Goal: Task Accomplishment & Management: Manage account settings

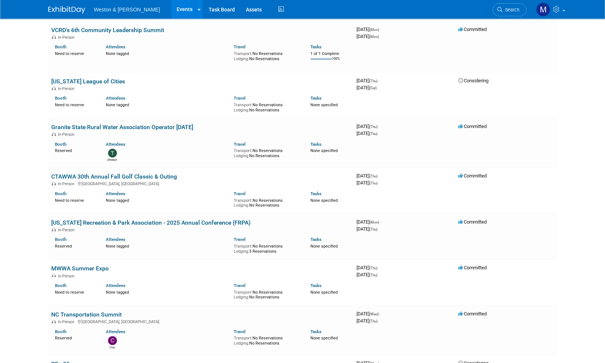
scroll to position [74, 0]
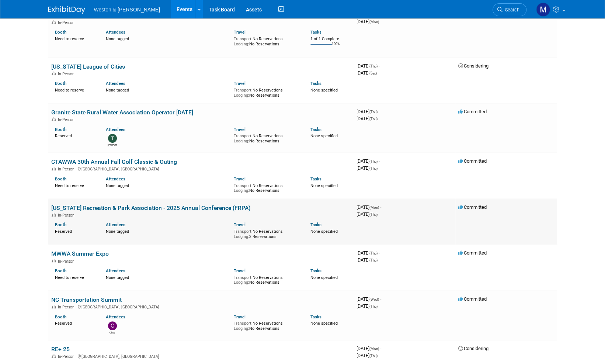
click at [114, 208] on link "[US_STATE] Recreation & Park Association - 2025 Annual Conference (FRPA)" at bounding box center [150, 207] width 199 height 7
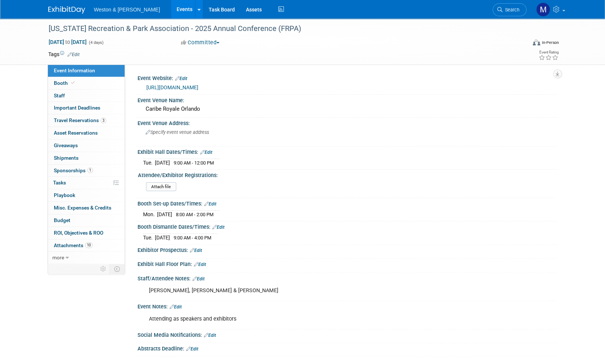
click at [439, 170] on div "Attendee/Exhibitor Registrations:" at bounding box center [346, 173] width 416 height 9
click at [300, 230] on div "Tue. Aug 26, 2025 9:00 AM - 4:00 PM Save Changes Cancel" at bounding box center [346, 236] width 419 height 13
click at [69, 244] on span "Attachments 10" at bounding box center [73, 245] width 39 height 6
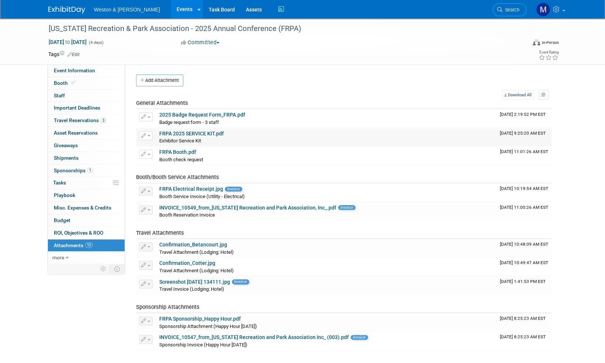
click at [331, 137] on div "Exhibitor Service Kit Exhibitor Service Kit X" at bounding box center [326, 140] width 335 height 7
click at [233, 116] on link "2025 Badge Request Form_FRPA.pdf" at bounding box center [202, 115] width 86 height 6
click at [84, 71] on span "Event Information" at bounding box center [74, 70] width 41 height 6
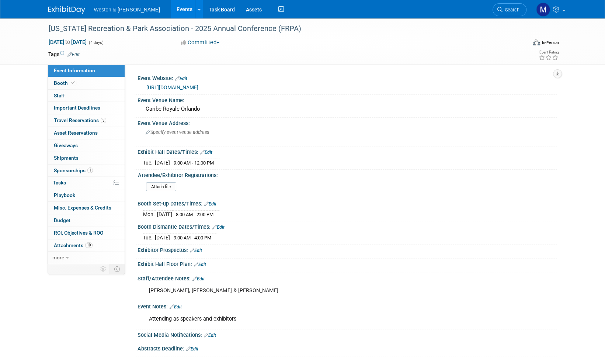
click at [59, 10] on img at bounding box center [66, 9] width 37 height 7
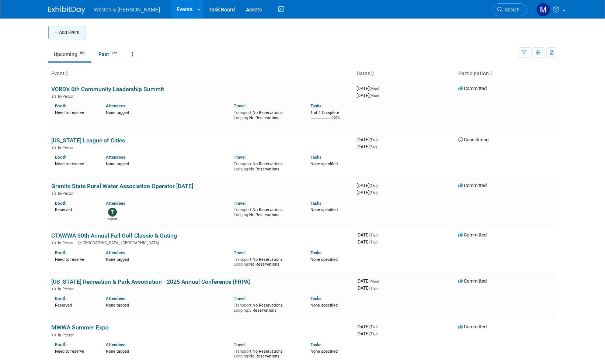
click at [69, 33] on button "Add Event" at bounding box center [66, 32] width 37 height 13
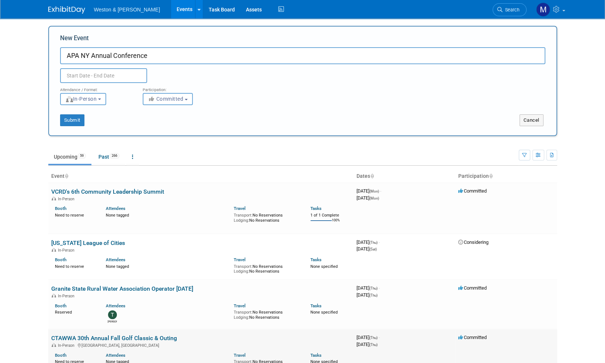
type input "APA NY Annual Conference"
click at [98, 78] on input "text" at bounding box center [103, 75] width 87 height 15
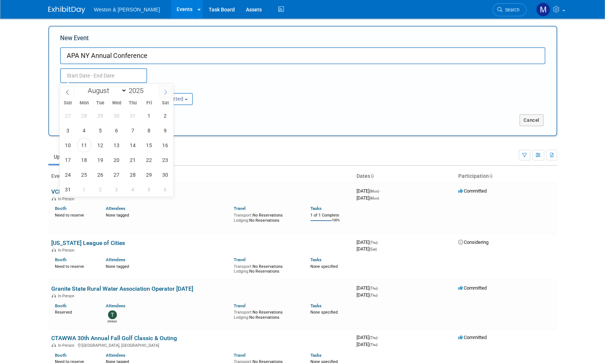
click at [167, 91] on icon at bounding box center [165, 92] width 3 height 5
select select "9"
click at [112, 133] on span "8" at bounding box center [116, 130] width 14 height 14
click at [150, 128] on span "10" at bounding box center [149, 130] width 14 height 14
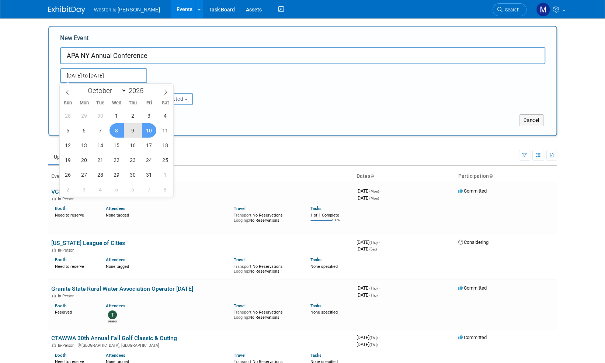
type input "Oct 8, 2025 to Oct 10, 2025"
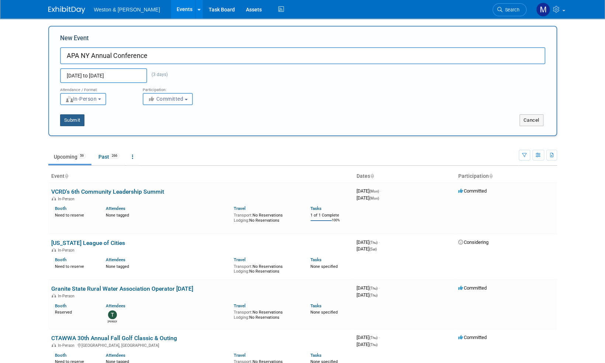
click at [78, 120] on button "Submit" at bounding box center [72, 120] width 24 height 12
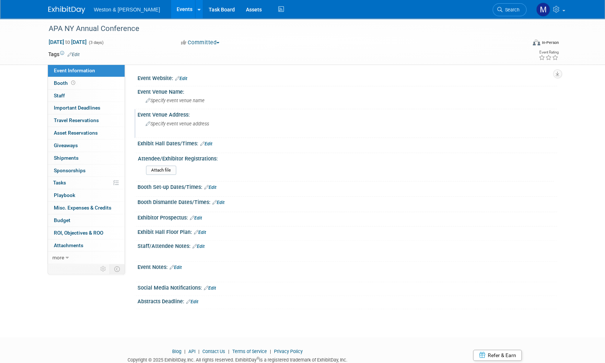
click at [171, 124] on span "Specify event venue address" at bounding box center [177, 124] width 63 height 6
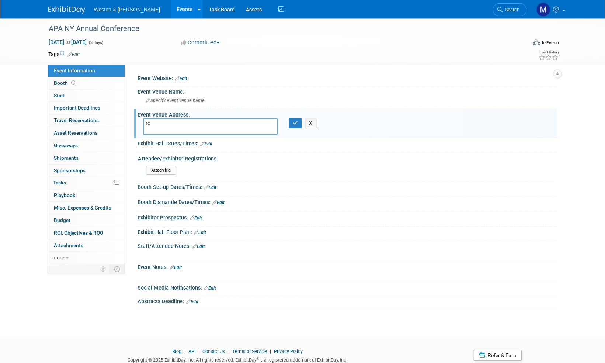
type textarea "r"
type textarea "Rochester, NY"
click at [294, 125] on icon "button" at bounding box center [295, 122] width 5 height 5
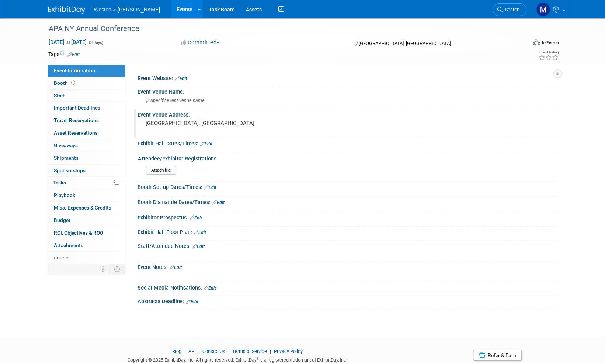
click at [184, 78] on link "Edit" at bounding box center [181, 78] width 12 height 5
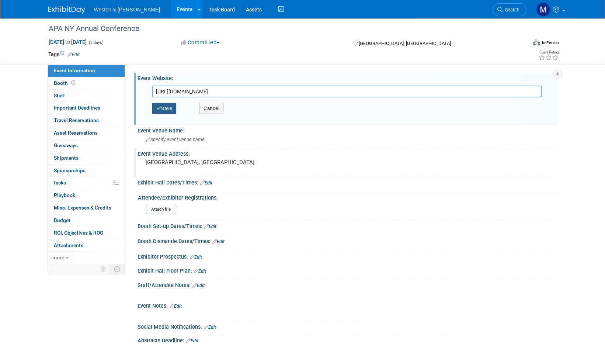
type input "https://mailchi.mp/351c10bc3b5c/call-for-conference-sponsors-9196178?e=bbc7291d…"
click at [172, 107] on button "Save" at bounding box center [164, 108] width 24 height 11
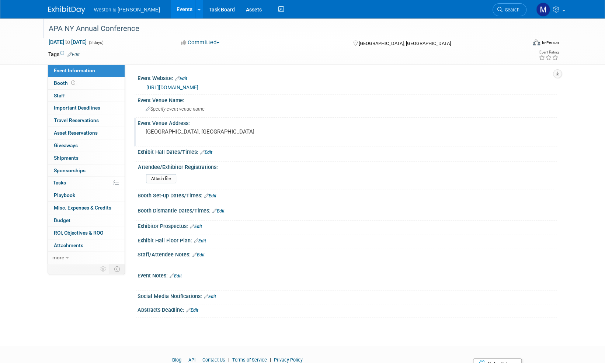
click at [69, 31] on div "APA NY Annual Conference" at bounding box center [280, 28] width 469 height 13
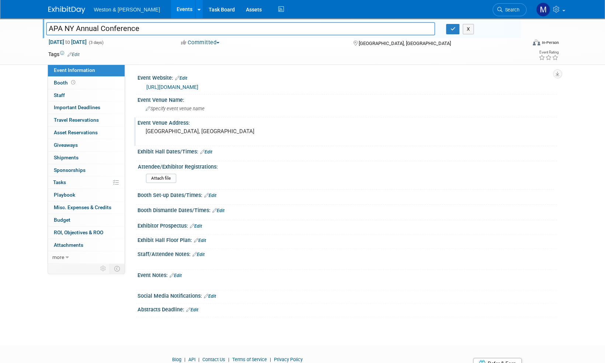
drag, startPoint x: 149, startPoint y: 28, endPoint x: 76, endPoint y: 29, distance: 73.0
click at [75, 29] on input "APA NY Annual Conference" at bounding box center [240, 28] width 389 height 13
type input "APA NY 2025 Upstate Chapter Planning Conference"
click at [452, 30] on icon "button" at bounding box center [452, 29] width 5 height 5
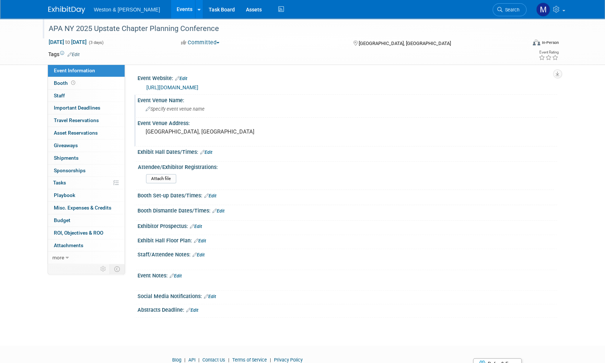
click at [178, 108] on span "Specify event venue name" at bounding box center [175, 109] width 59 height 6
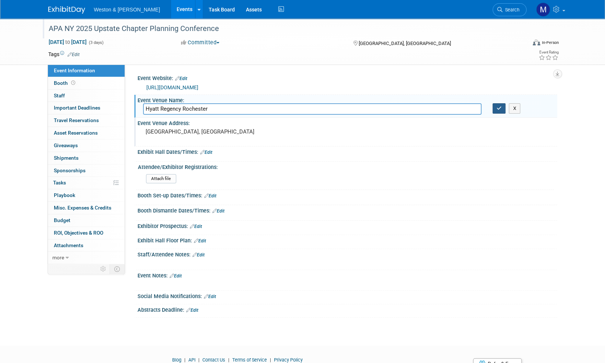
type input "Hyatt Regency Rochester"
click at [501, 111] on button "button" at bounding box center [498, 108] width 13 height 10
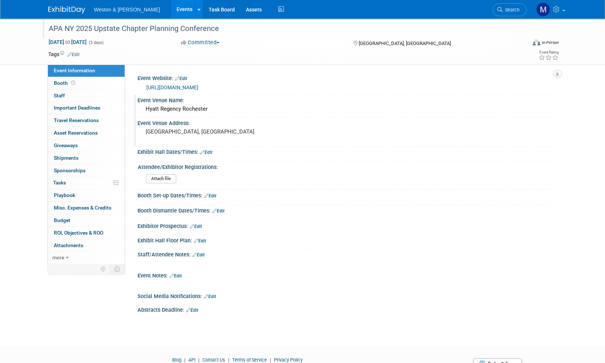
click at [74, 9] on img at bounding box center [66, 9] width 37 height 7
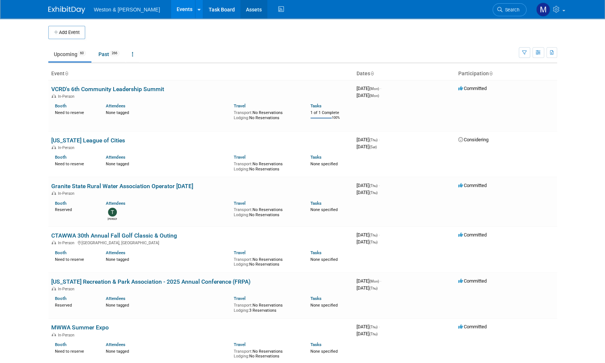
click at [240, 6] on link "Assets" at bounding box center [253, 9] width 27 height 18
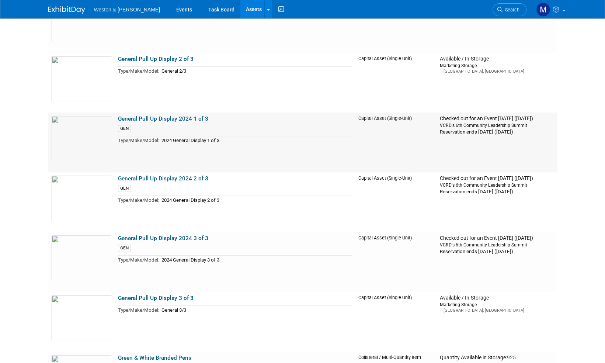
scroll to position [2285, 0]
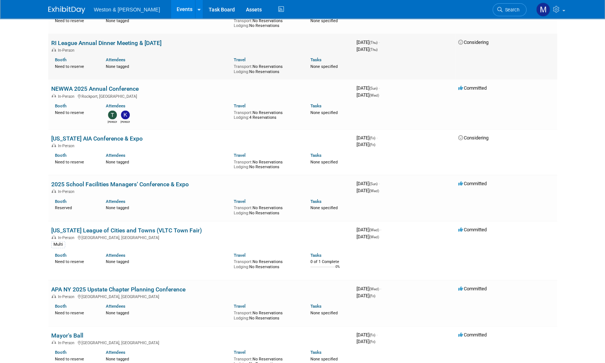
scroll to position [1032, 0]
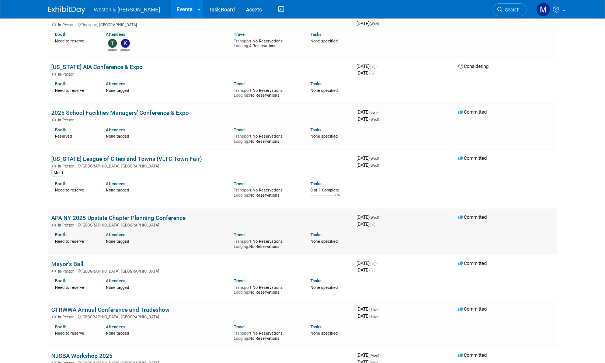
click at [150, 217] on link "APA NY 2025 Upstate Chapter Planning Conference" at bounding box center [118, 217] width 134 height 7
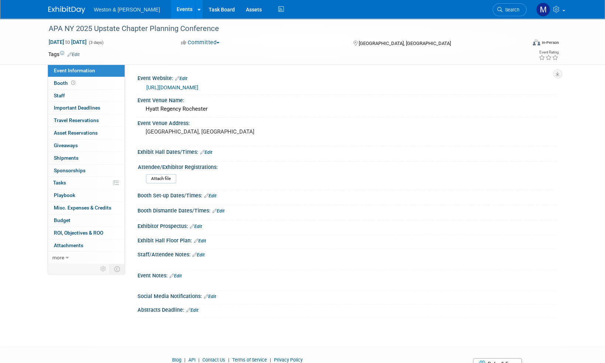
click at [203, 254] on link "Edit" at bounding box center [198, 254] width 12 height 5
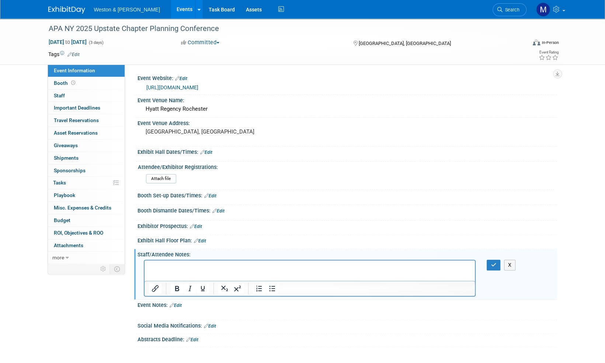
click at [155, 267] on p "Rich Text Area. Press ALT-0 for help." at bounding box center [309, 266] width 322 height 7
click at [496, 265] on button "button" at bounding box center [493, 264] width 14 height 11
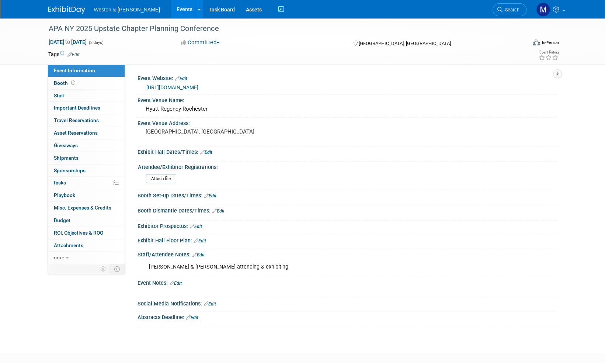
click at [180, 281] on link "Edit" at bounding box center [175, 282] width 12 height 5
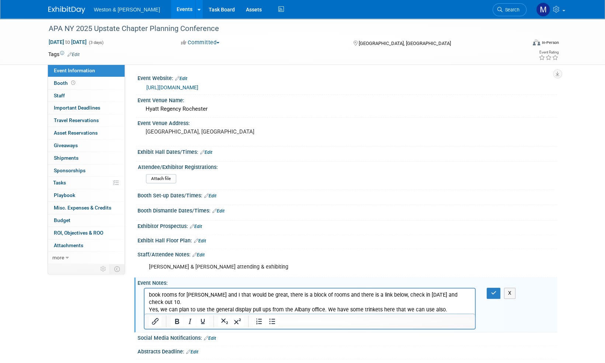
drag, startPoint x: 152, startPoint y: 296, endPoint x: 157, endPoint y: 289, distance: 8.8
click at [153, 294] on p "book rooms for Sarah and I that would be great, there is a block of rooms and t…" at bounding box center [309, 302] width 322 height 22
drag, startPoint x: 258, startPoint y: 294, endPoint x: 211, endPoint y: 294, distance: 47.2
click at [211, 294] on p "Book rooms for Sarah and I that would be great, there is a block of rooms and t…" at bounding box center [309, 302] width 322 height 22
click at [345, 295] on p "Book rooms for Sarah and Cailyn, there is a block of rooms and there is a link …" at bounding box center [309, 302] width 322 height 22
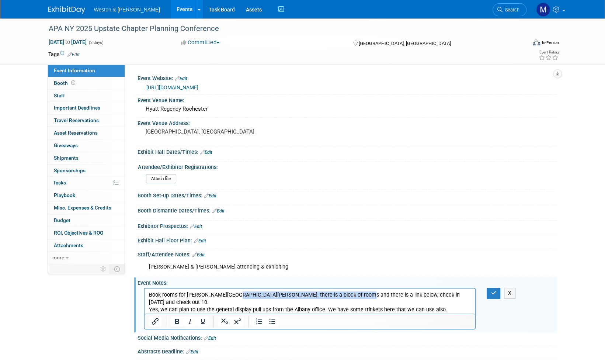
drag, startPoint x: 343, startPoint y: 294, endPoint x: 223, endPoint y: 288, distance: 120.7
click at [228, 297] on p "Book rooms for Sarah and Cailyn, there is a block of rooms and there is a link …" at bounding box center [309, 302] width 322 height 22
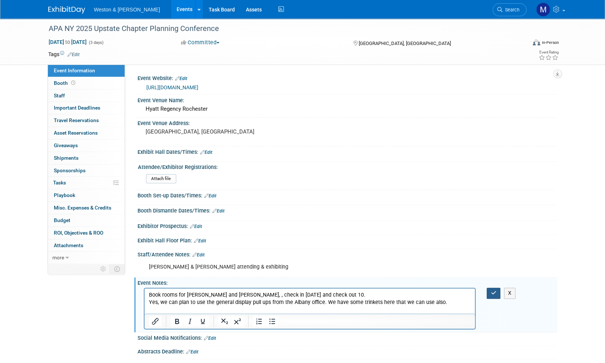
click at [492, 291] on icon "button" at bounding box center [493, 292] width 6 height 5
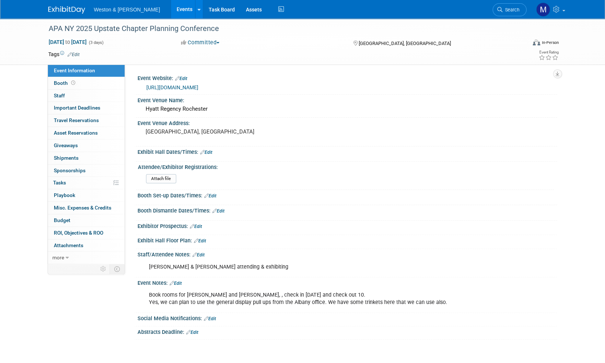
click at [69, 9] on img at bounding box center [66, 9] width 37 height 7
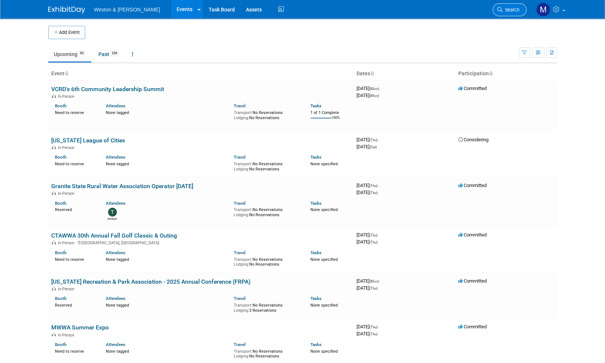
click at [513, 10] on span "Search" at bounding box center [510, 10] width 17 height 6
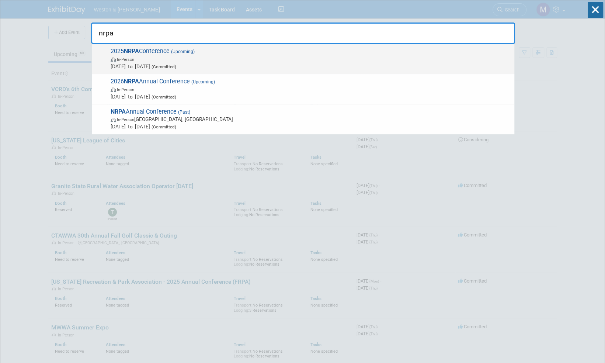
type input "nrpa"
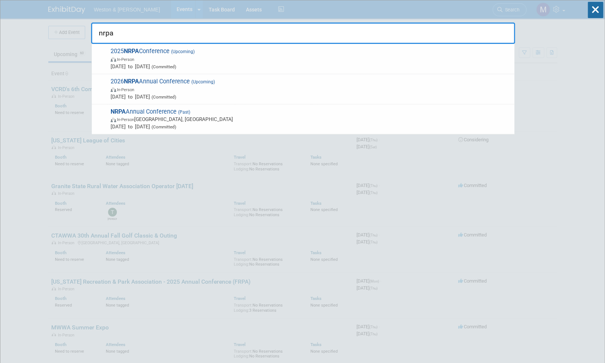
click at [157, 52] on span "2025 NRPA Conference (Upcoming) In-Person Sep 16, 2025 to Sep 18, 2025 (Committ…" at bounding box center [309, 59] width 402 height 22
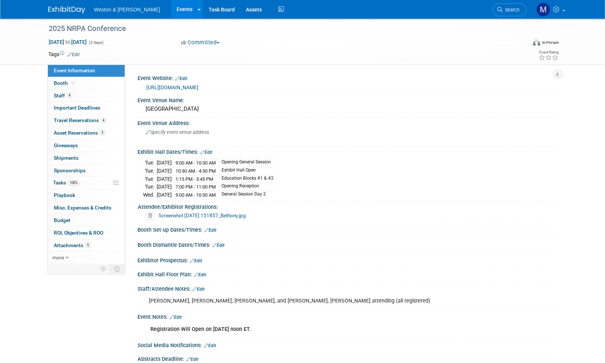
scroll to position [37, 0]
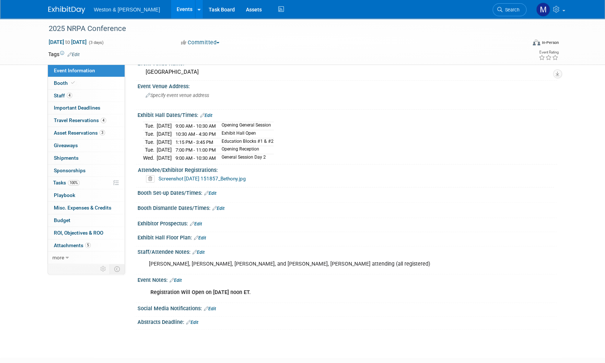
click at [180, 278] on link "Edit" at bounding box center [175, 279] width 12 height 5
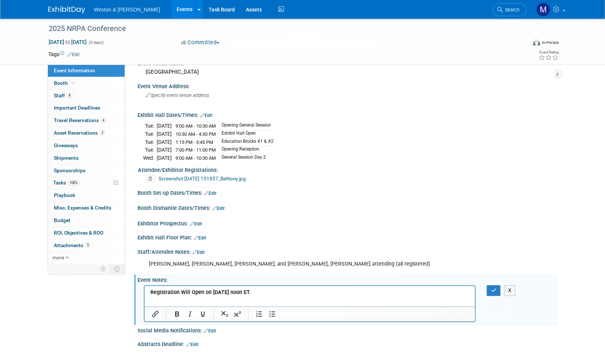
scroll to position [0, 0]
drag, startPoint x: 277, startPoint y: 291, endPoint x: 146, endPoint y: 298, distance: 130.6
click at [146, 296] on html "Registration Will Open on [DATE] noon ET." at bounding box center [309, 291] width 331 height 10
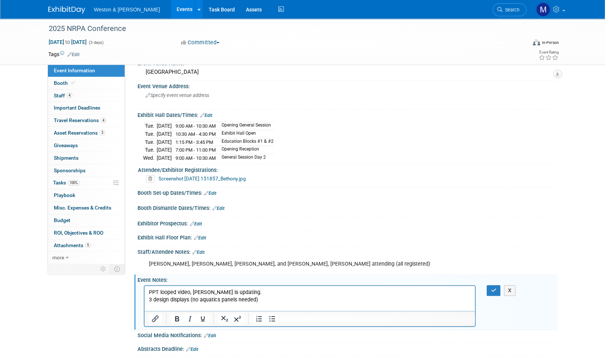
click at [159, 305] on p "Rich Text Area. Press ALT-0 for help." at bounding box center [309, 306] width 322 height 7
click at [263, 297] on p "3 design displays (no aquatics panels needed)" at bounding box center [309, 299] width 322 height 7
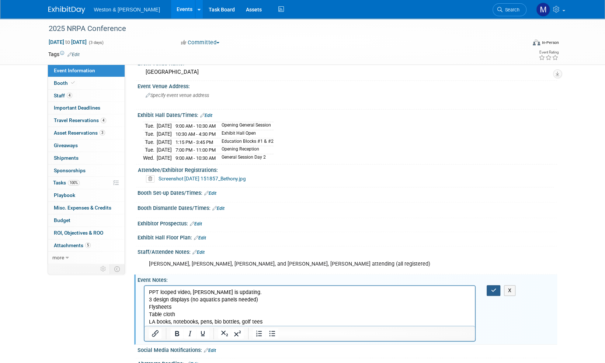
click at [492, 289] on icon "button" at bounding box center [493, 289] width 6 height 5
